Goal: Task Accomplishment & Management: Use online tool/utility

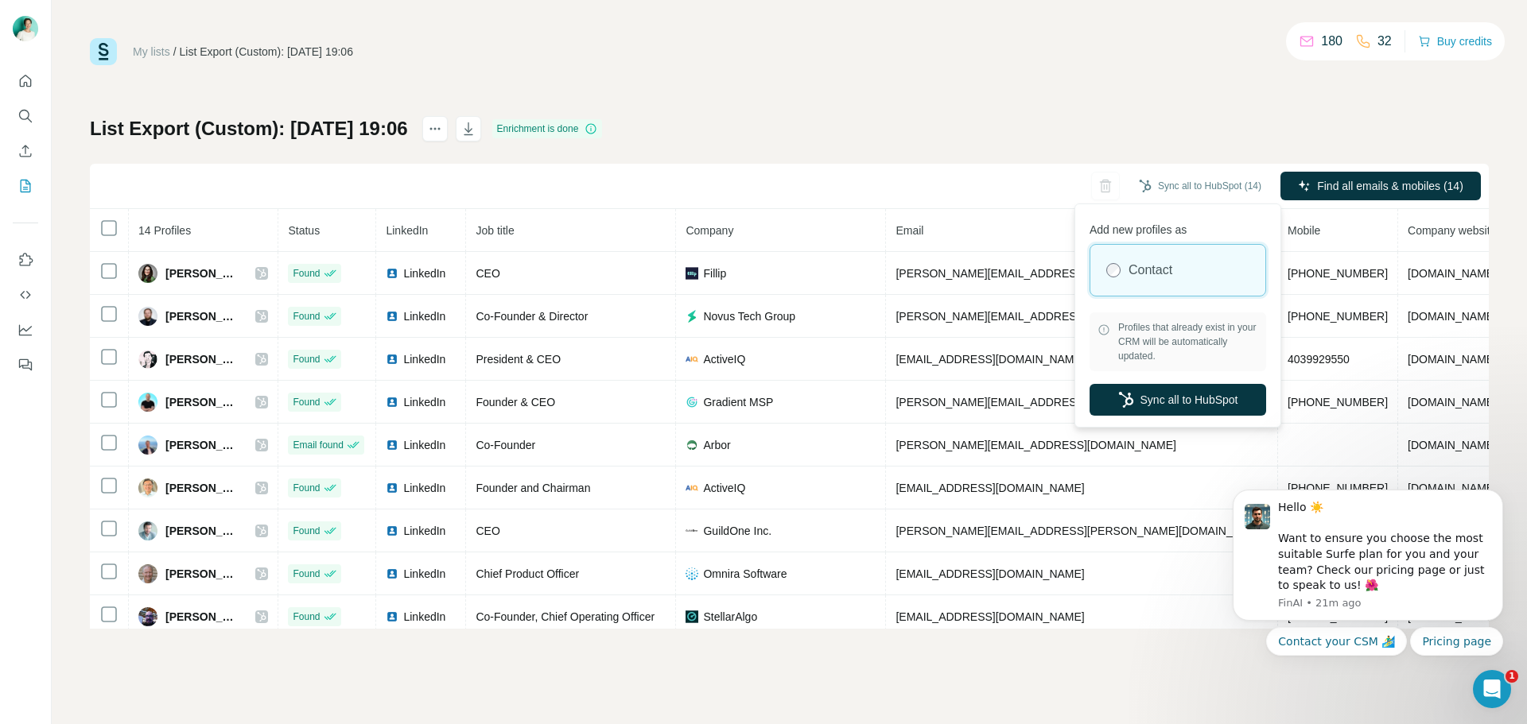
click at [1159, 271] on label "Contact" at bounding box center [1150, 270] width 44 height 19
click at [1172, 266] on label "Contact" at bounding box center [1150, 270] width 44 height 19
click at [1205, 399] on button "Sync all to HubSpot" at bounding box center [1177, 400] width 177 height 32
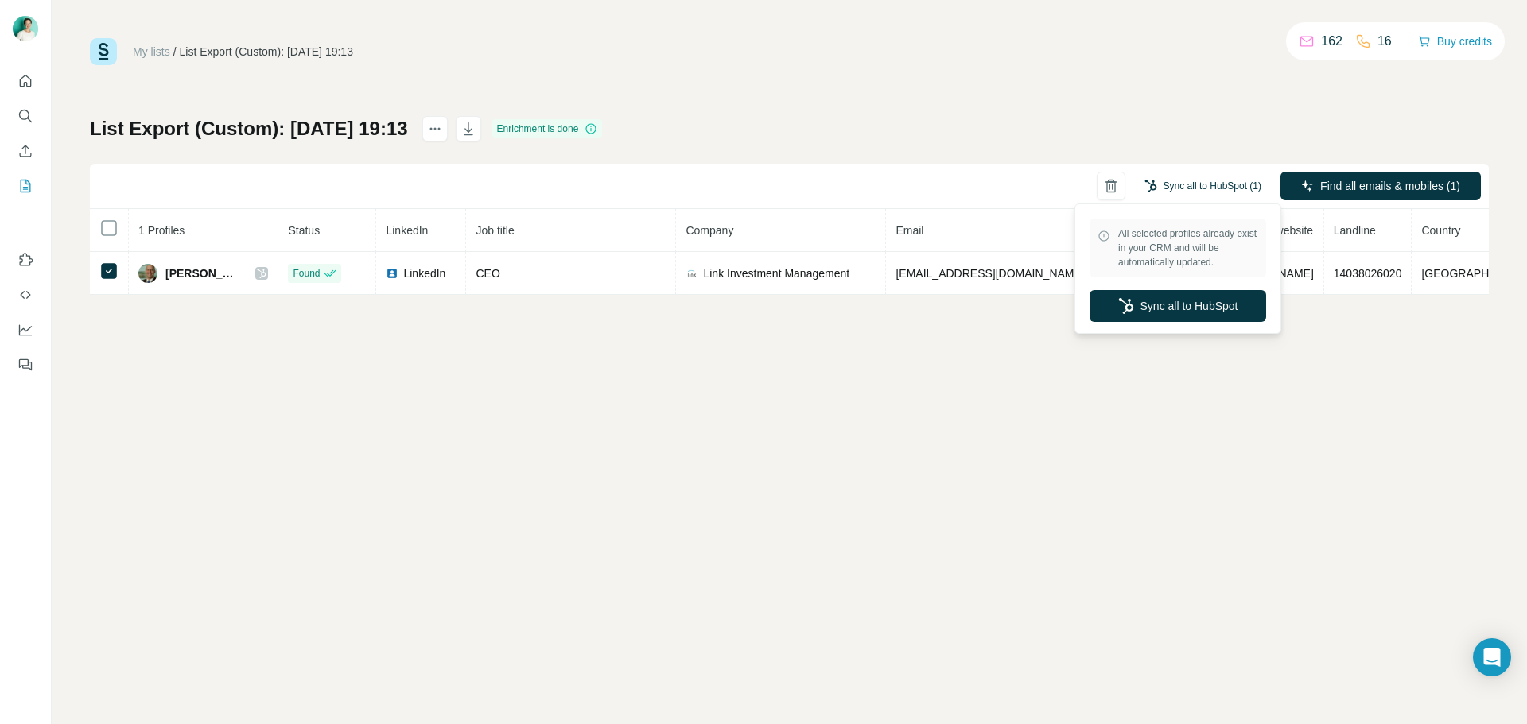
click at [1206, 184] on button "Sync all to HubSpot (1)" at bounding box center [1202, 186] width 139 height 24
click at [1220, 310] on button "Sync all to HubSpot" at bounding box center [1177, 306] width 177 height 32
